Goal: Transaction & Acquisition: Purchase product/service

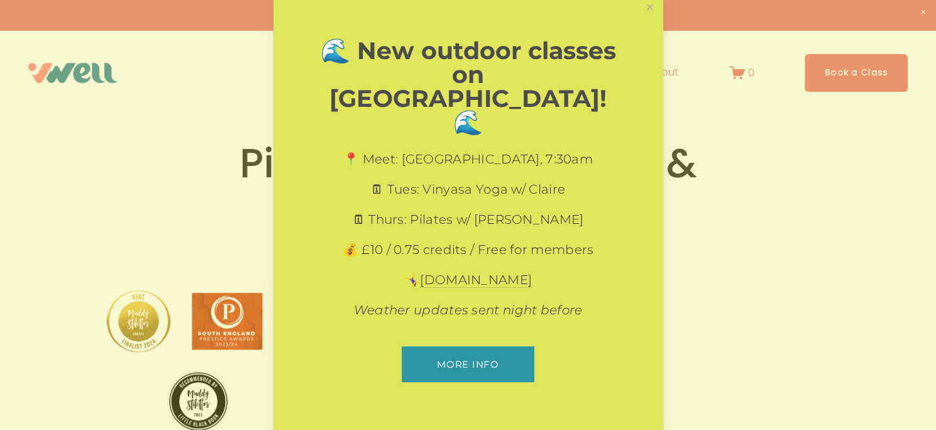
click at [602, 71] on h1 "🌊 New outdoor classes on [GEOGRAPHIC_DATA]! 🌊" at bounding box center [469, 87] width 302 height 96
click at [644, 19] on link "Close" at bounding box center [650, 8] width 22 height 22
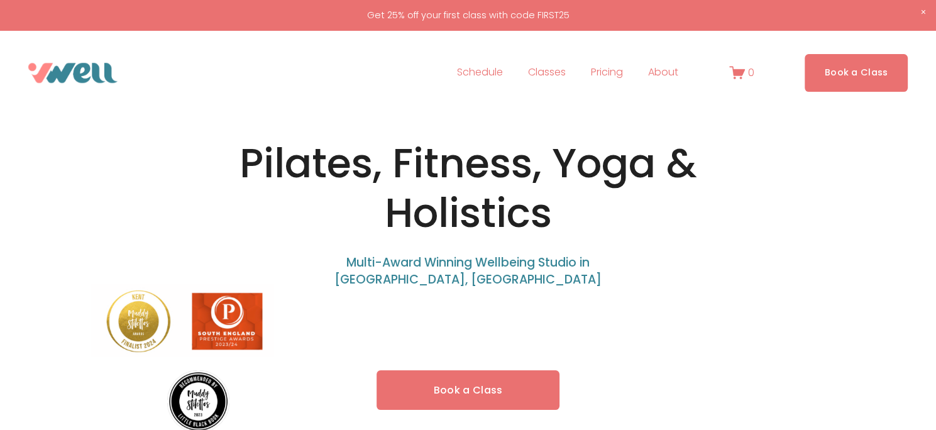
click at [606, 74] on link "Pricing" at bounding box center [607, 73] width 32 height 20
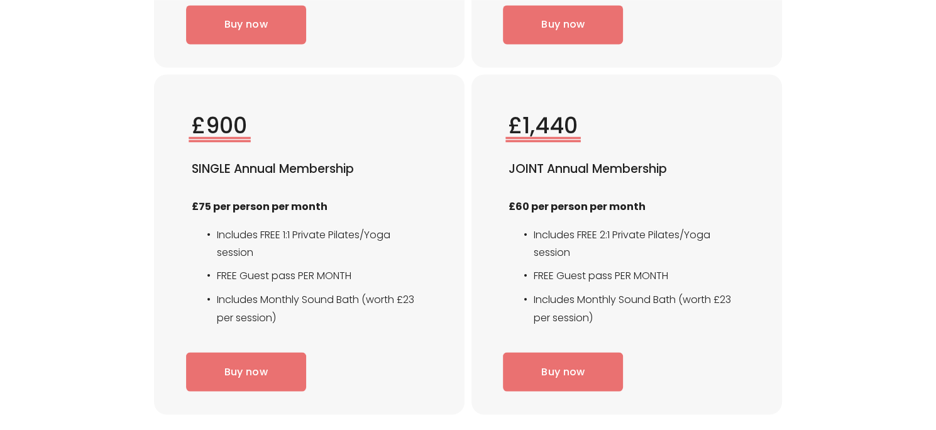
scroll to position [2054, 0]
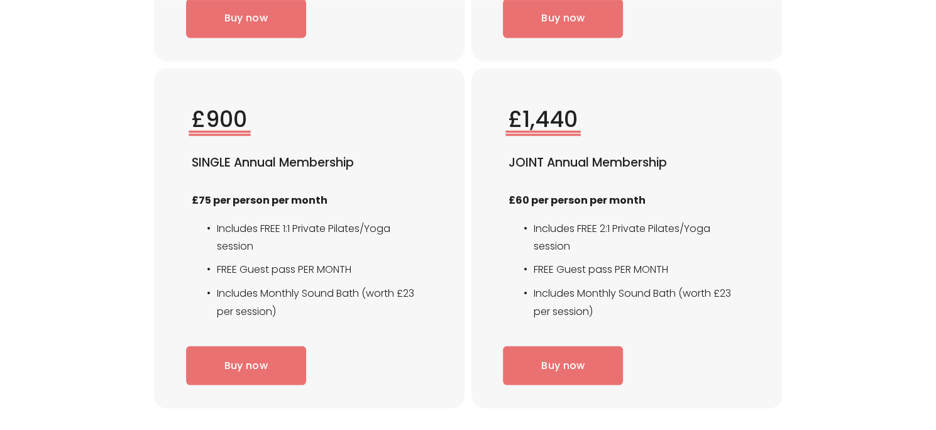
click at [252, 357] on link "Buy now" at bounding box center [246, 366] width 120 height 40
